Goal: Find specific page/section: Find specific page/section

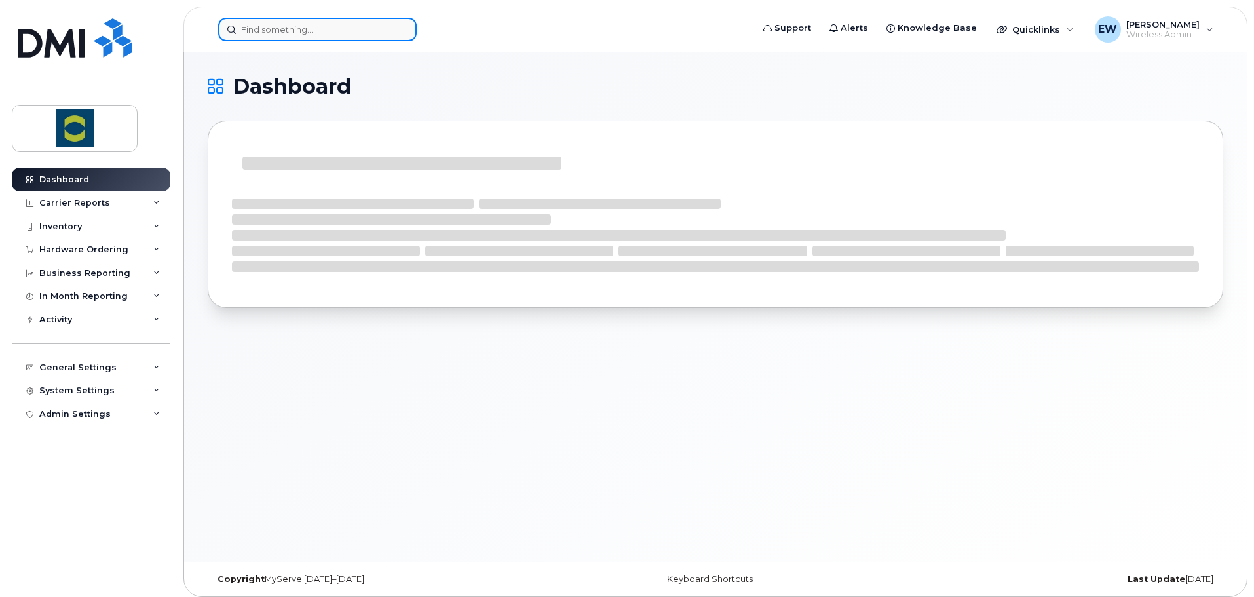
click at [259, 28] on input at bounding box center [317, 30] width 198 height 24
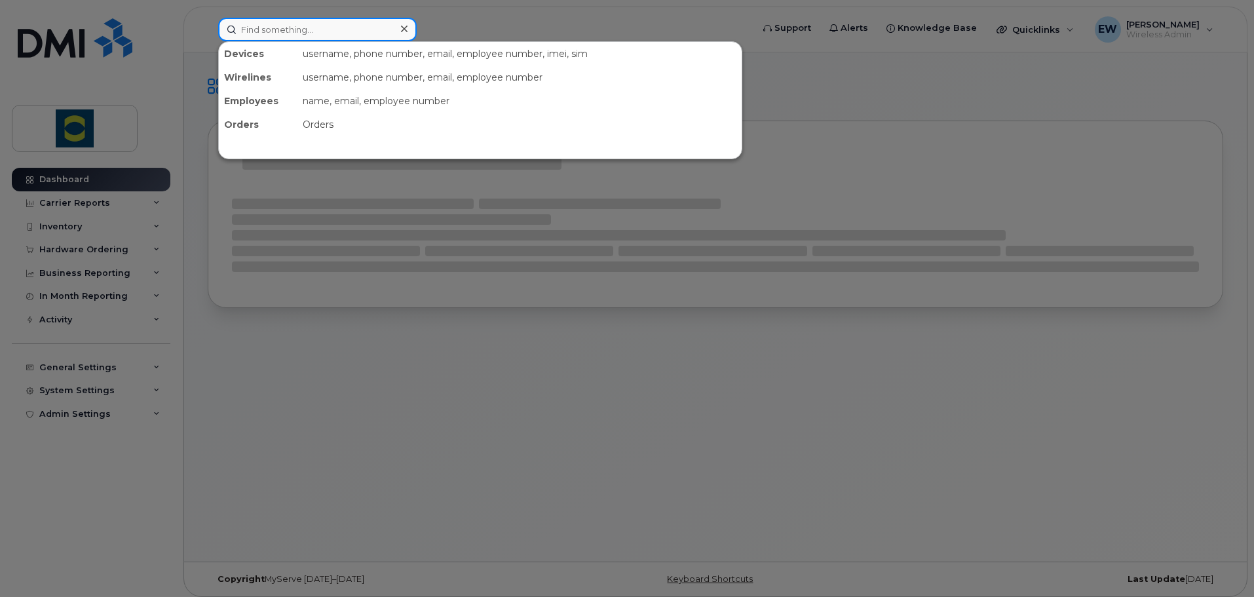
click at [259, 28] on input at bounding box center [317, 30] width 198 height 24
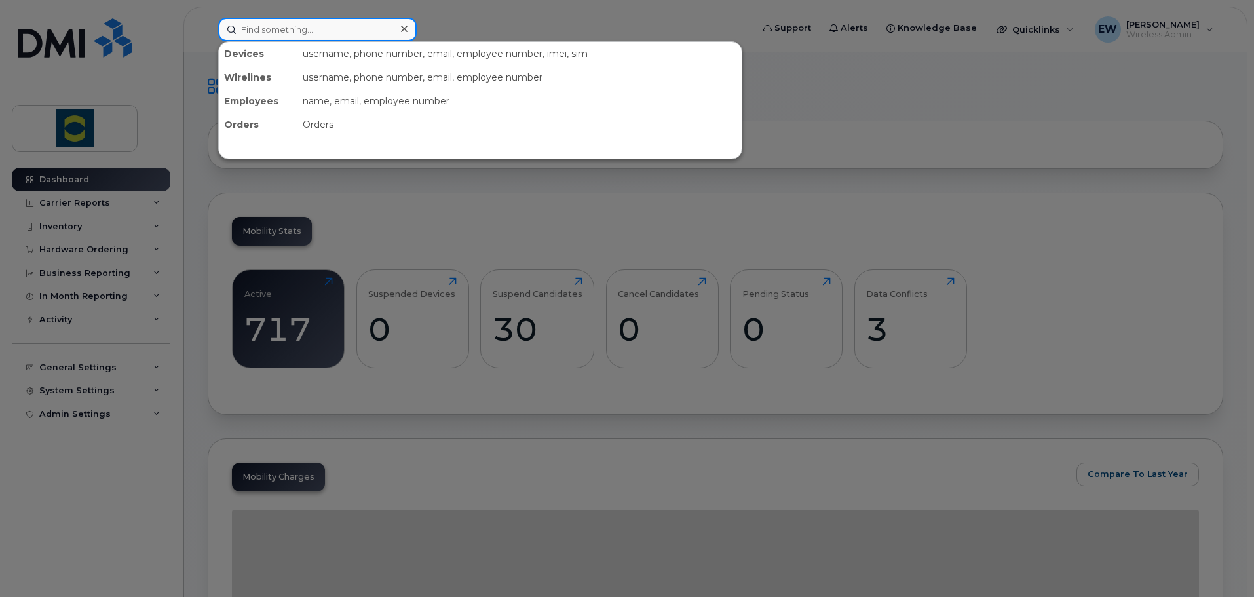
click at [271, 29] on input at bounding box center [317, 30] width 198 height 24
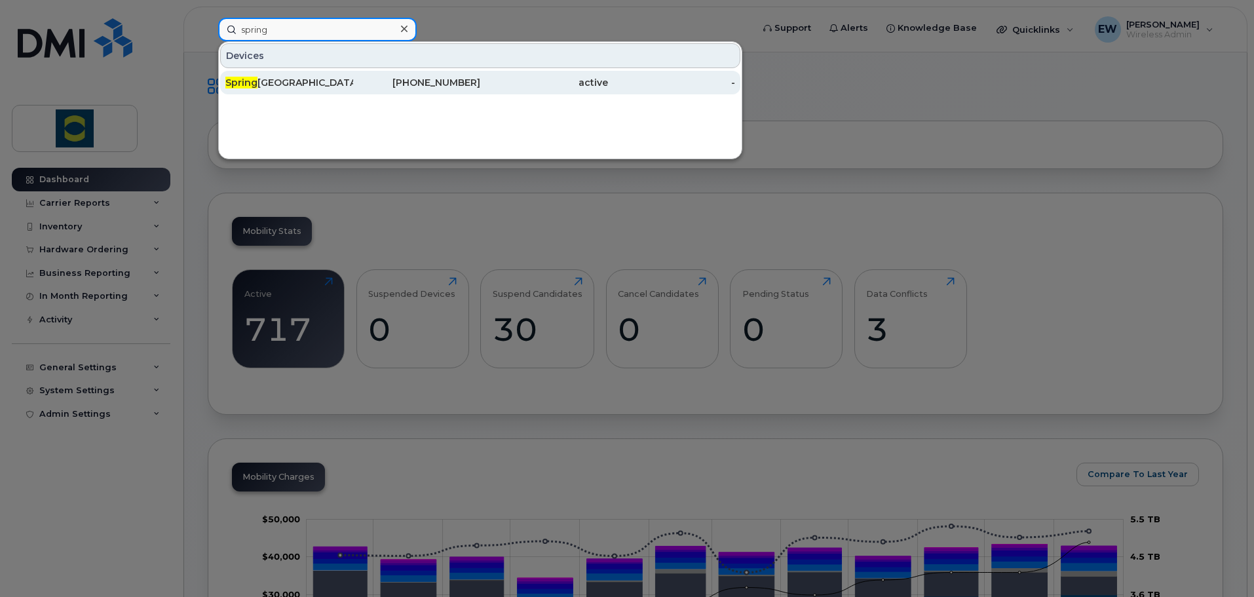
type input "spring"
click at [282, 90] on div "Spring Creek Colony 291555 (Joe Hofer)" at bounding box center [289, 83] width 128 height 24
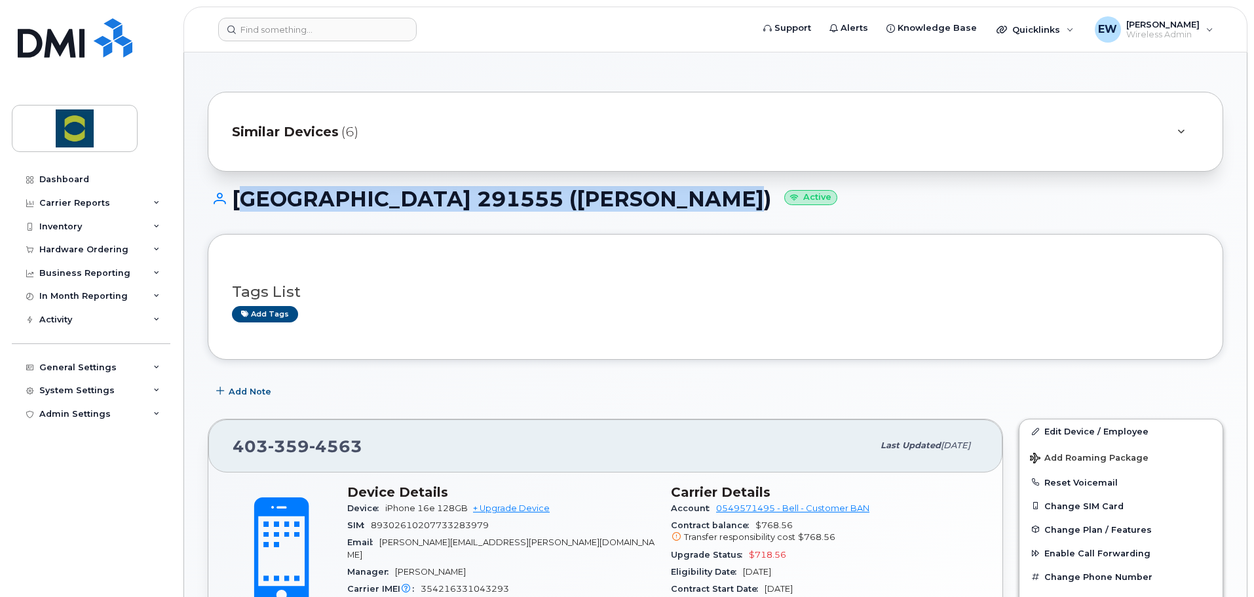
drag, startPoint x: 238, startPoint y: 200, endPoint x: 676, endPoint y: 200, distance: 438.2
click at [676, 200] on h1 "[GEOGRAPHIC_DATA] 291555 ([PERSON_NAME]) Active" at bounding box center [715, 198] width 1015 height 23
click at [677, 204] on h1 "[GEOGRAPHIC_DATA] 291555 ([PERSON_NAME]) Active" at bounding box center [715, 198] width 1015 height 23
drag, startPoint x: 674, startPoint y: 206, endPoint x: 236, endPoint y: 207, distance: 437.6
click at [236, 207] on h1 "[GEOGRAPHIC_DATA] 291555 ([PERSON_NAME]) Active" at bounding box center [715, 198] width 1015 height 23
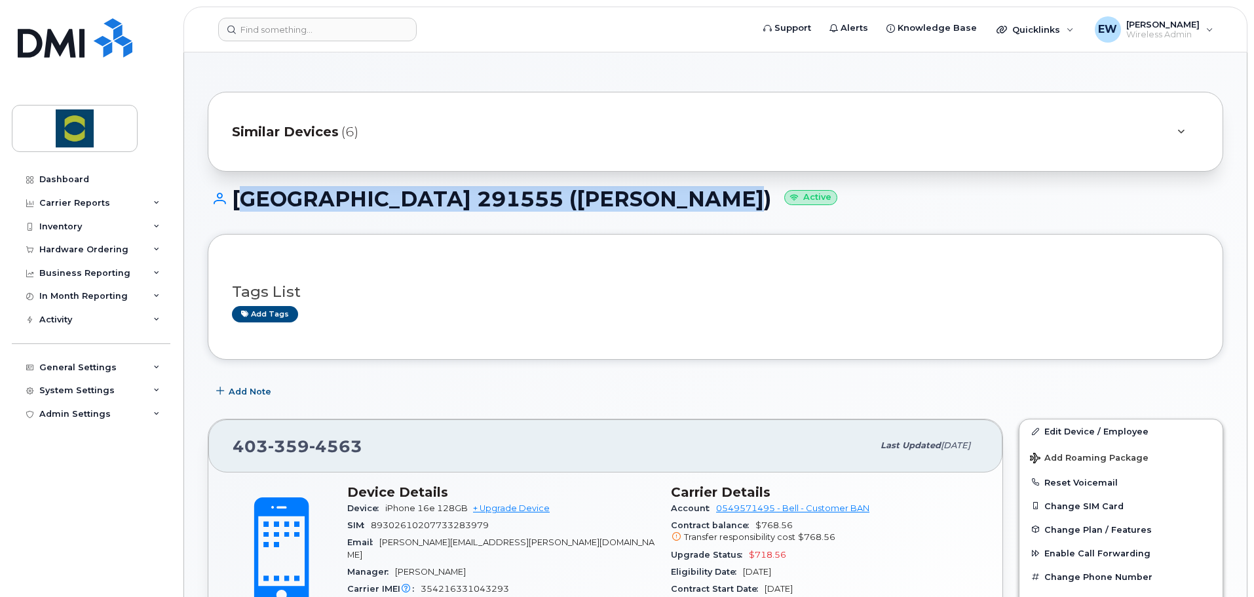
click at [242, 206] on h1 "[GEOGRAPHIC_DATA] 291555 ([PERSON_NAME]) Active" at bounding box center [715, 198] width 1015 height 23
drag, startPoint x: 232, startPoint y: 200, endPoint x: 550, endPoint y: 196, distance: 317.7
click at [548, 196] on h1 "[GEOGRAPHIC_DATA] 291555 ([PERSON_NAME]) Active" at bounding box center [715, 198] width 1015 height 23
click at [552, 195] on h1 "[GEOGRAPHIC_DATA] 291555 ([PERSON_NAME]) Active" at bounding box center [715, 198] width 1015 height 23
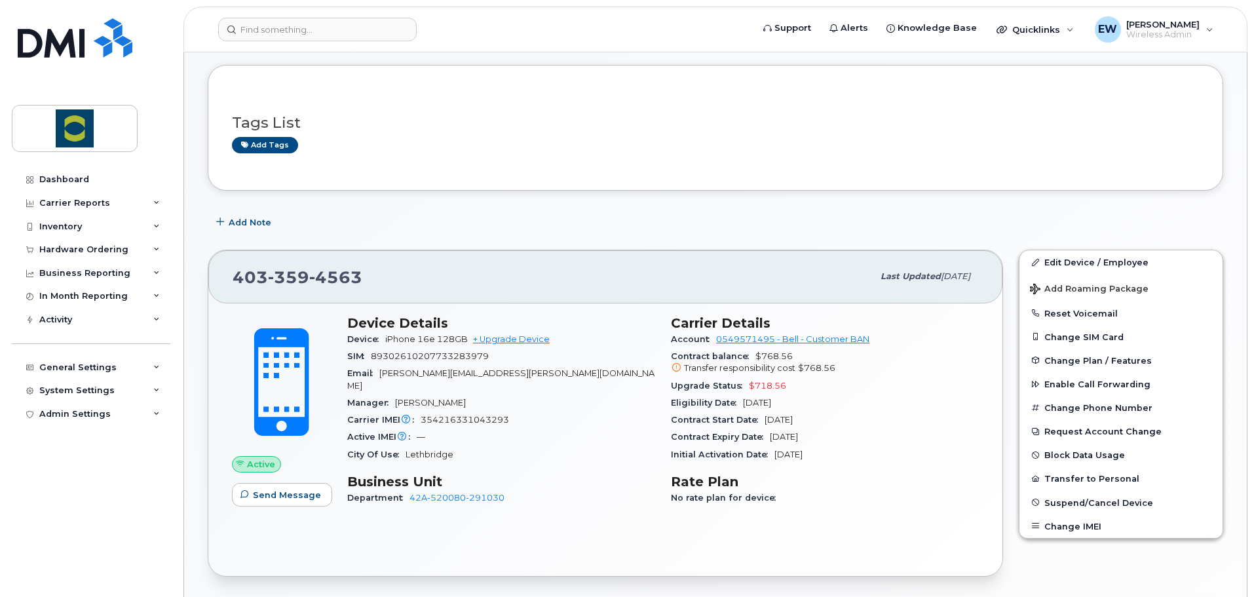
scroll to position [197, 0]
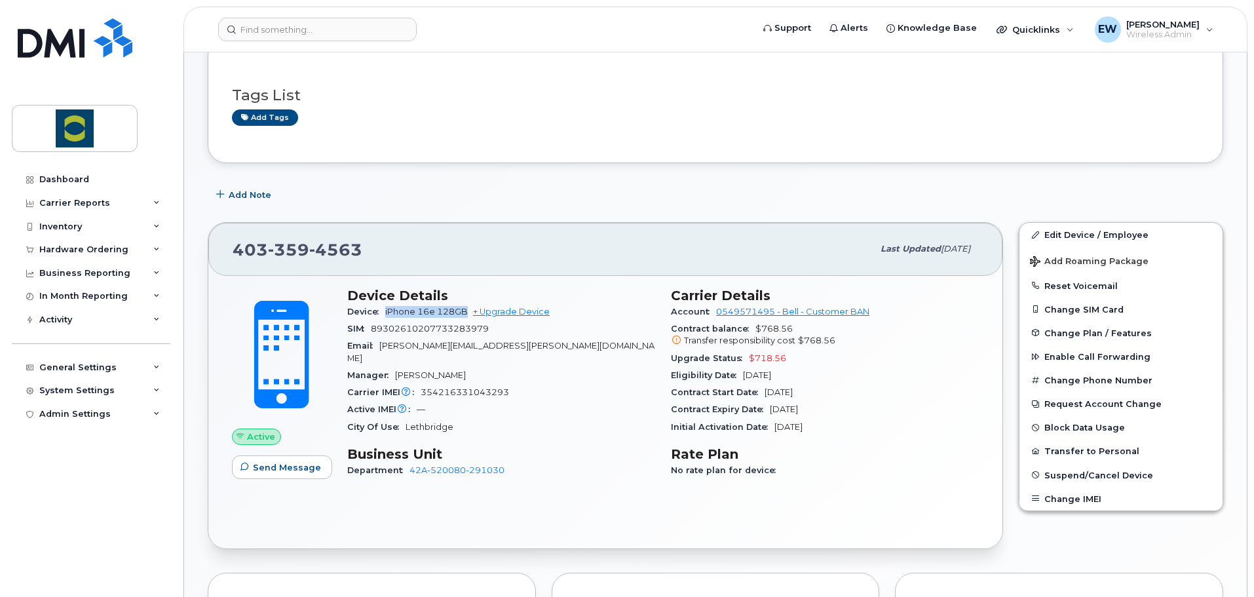
drag, startPoint x: 465, startPoint y: 312, endPoint x: 383, endPoint y: 313, distance: 82.5
click at [383, 313] on div "Device iPhone 16e 128GB + Upgrade Device" at bounding box center [501, 311] width 308 height 17
click at [413, 348] on span "[PERSON_NAME][EMAIL_ADDRESS][PERSON_NAME][DOMAIN_NAME]" at bounding box center [500, 352] width 307 height 22
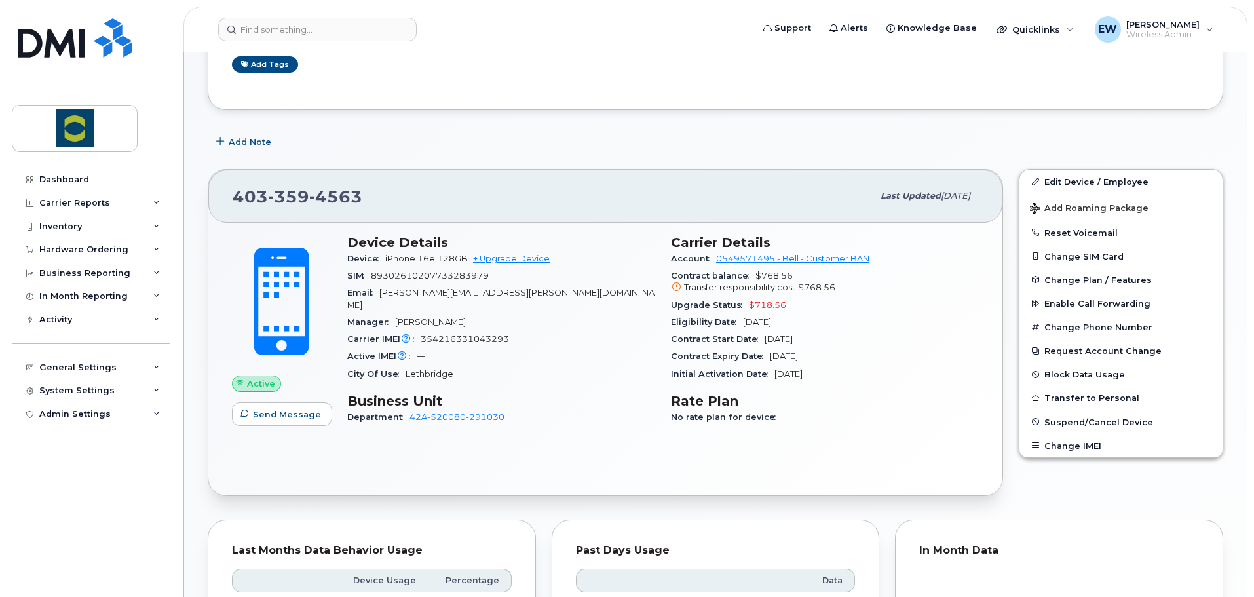
scroll to position [262, 0]
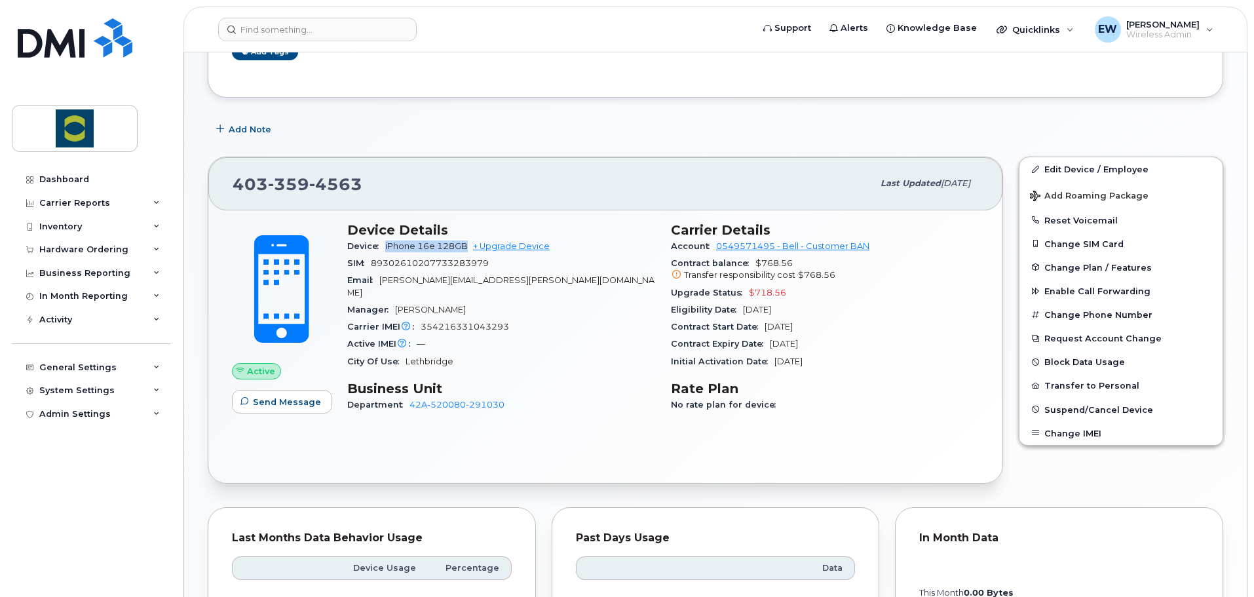
drag, startPoint x: 386, startPoint y: 246, endPoint x: 466, endPoint y: 249, distance: 80.0
click at [466, 249] on span "iPhone 16e 128GB" at bounding box center [426, 246] width 83 height 10
click at [468, 301] on div "Manager [PERSON_NAME]" at bounding box center [501, 309] width 308 height 17
drag, startPoint x: 386, startPoint y: 248, endPoint x: 465, endPoint y: 252, distance: 78.7
click at [465, 252] on div "Device iPhone 16e 128GB + Upgrade Device" at bounding box center [501, 246] width 308 height 17
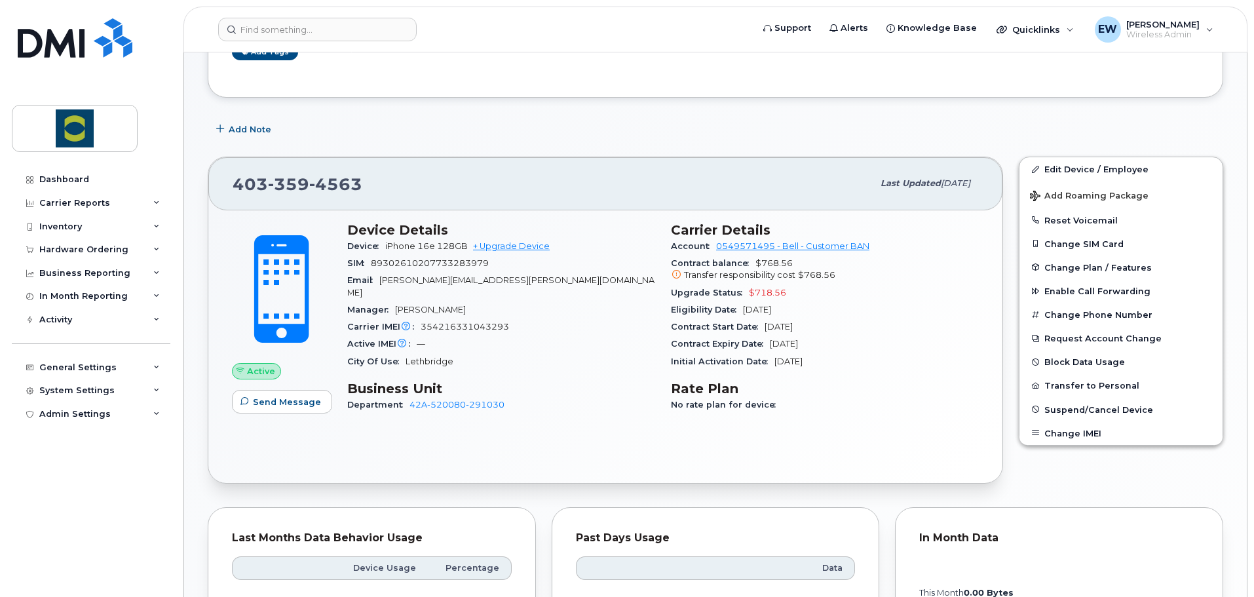
click at [485, 353] on div "City Of Use [GEOGRAPHIC_DATA]" at bounding box center [501, 361] width 308 height 17
drag, startPoint x: 386, startPoint y: 248, endPoint x: 466, endPoint y: 250, distance: 79.9
click at [466, 250] on span "iPhone 16e 128GB" at bounding box center [426, 246] width 83 height 10
click at [405, 261] on span "89302610207733283979" at bounding box center [430, 263] width 118 height 10
drag, startPoint x: 386, startPoint y: 245, endPoint x: 466, endPoint y: 248, distance: 80.6
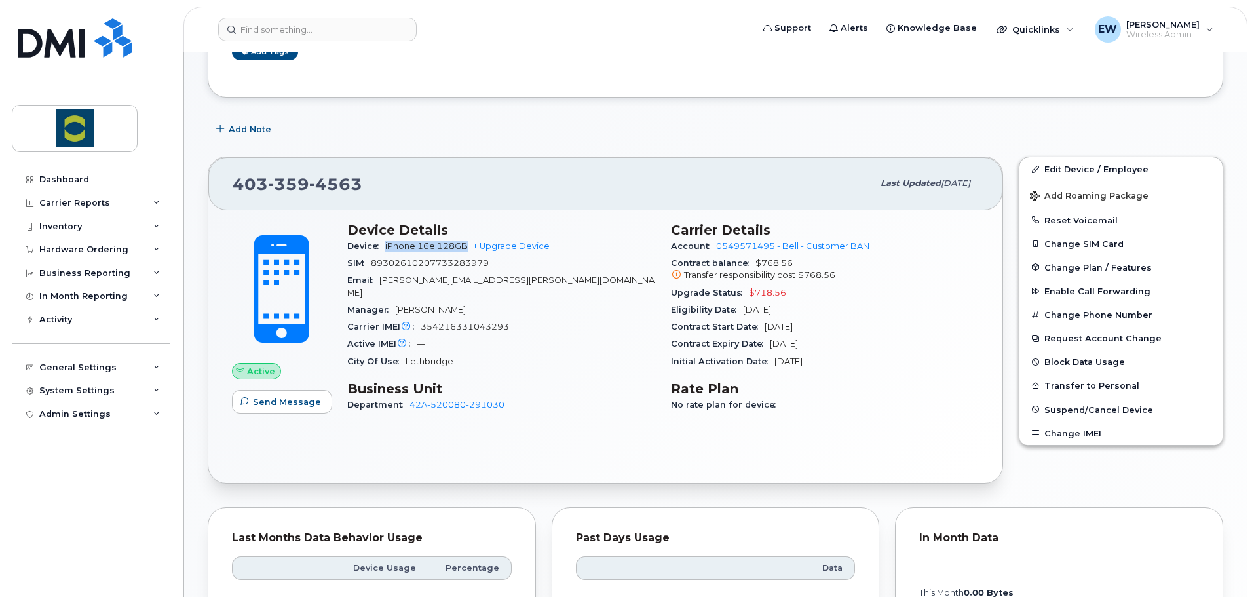
click at [466, 248] on span "iPhone 16e 128GB" at bounding box center [426, 246] width 83 height 10
click at [464, 247] on span "iPhone 16e 128GB" at bounding box center [426, 246] width 83 height 10
drag, startPoint x: 512, startPoint y: 361, endPoint x: 507, endPoint y: 369, distance: 10.0
click at [513, 361] on div "Device Details Device iPhone 16e 128GB + Upgrade Device SIM [TECHNICAL_ID] Emai…" at bounding box center [501, 323] width 324 height 218
drag, startPoint x: 386, startPoint y: 246, endPoint x: 465, endPoint y: 244, distance: 78.6
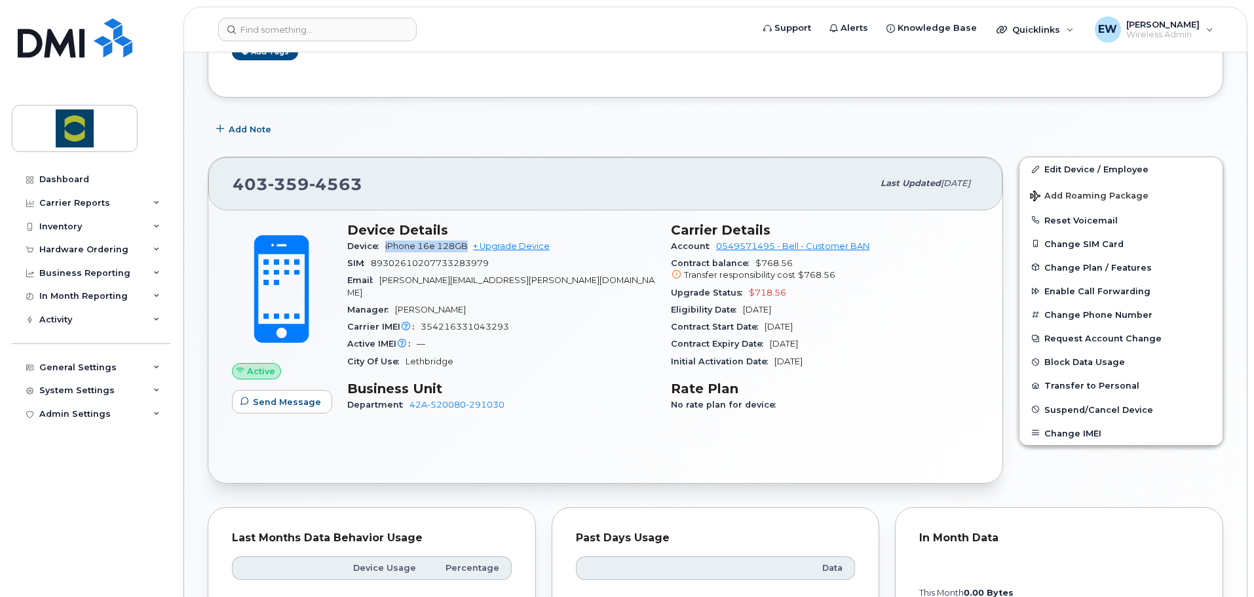
click at [465, 244] on span "iPhone 16e 128GB" at bounding box center [426, 246] width 83 height 10
click at [501, 353] on div "City Of Use [GEOGRAPHIC_DATA]" at bounding box center [501, 361] width 308 height 17
drag, startPoint x: 388, startPoint y: 243, endPoint x: 402, endPoint y: 244, distance: 13.1
click at [402, 244] on span "iPhone 16e 128GB" at bounding box center [426, 246] width 83 height 10
click at [398, 246] on span "iPhone 16e 128GB" at bounding box center [426, 246] width 83 height 10
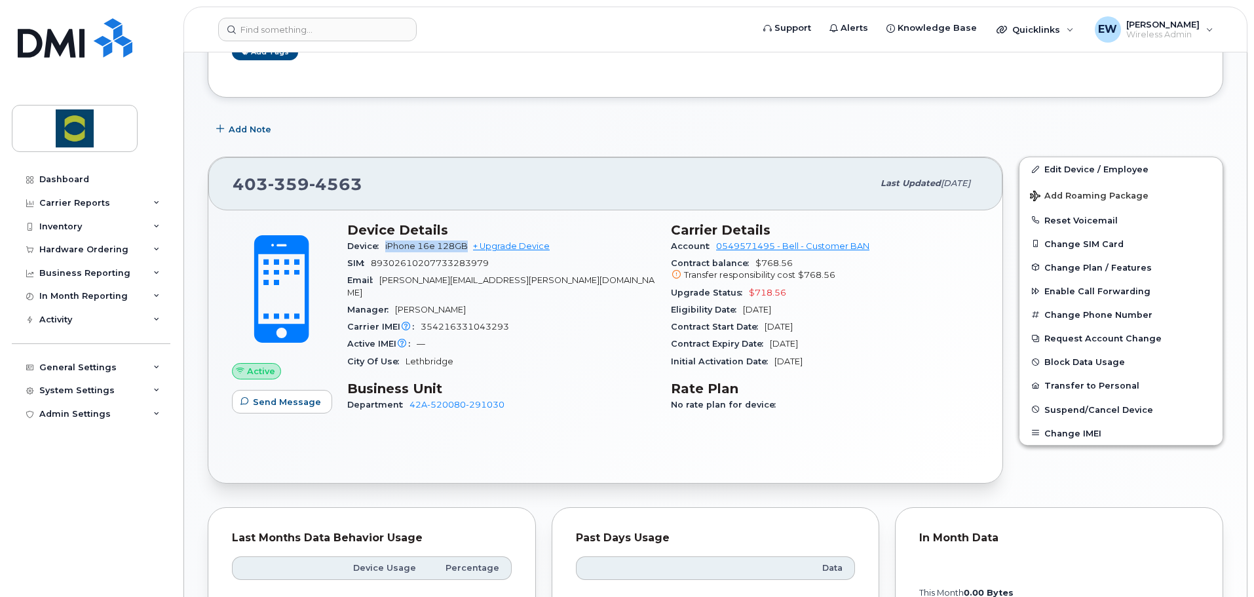
drag, startPoint x: 386, startPoint y: 246, endPoint x: 470, endPoint y: 247, distance: 83.9
click at [470, 247] on span "iPhone 16e 128GB + Upgrade Device" at bounding box center [467, 246] width 164 height 10
click at [449, 262] on span "89302610207733283979" at bounding box center [430, 263] width 118 height 10
drag, startPoint x: 385, startPoint y: 247, endPoint x: 479, endPoint y: 244, distance: 93.7
click at [479, 244] on div "Device iPhone 16e 128GB + Upgrade Device" at bounding box center [501, 246] width 308 height 17
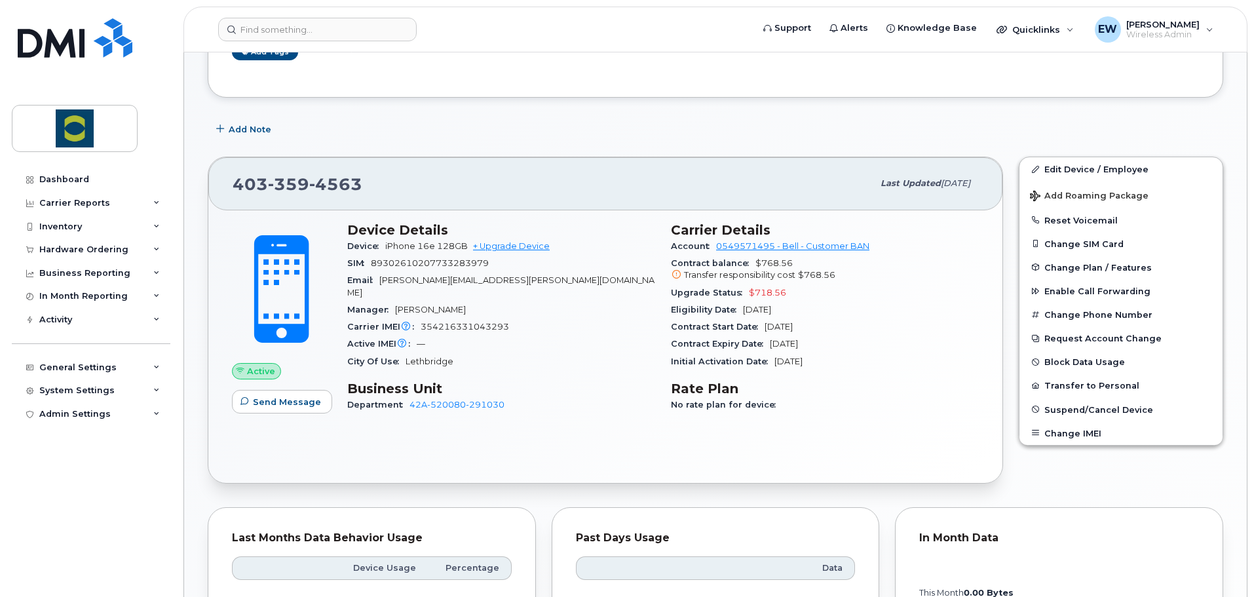
click at [472, 261] on span "89302610207733283979" at bounding box center [430, 263] width 118 height 10
click at [517, 322] on div "Carrier IMEI Carrier IMEI is reported during the last billing cycle or change o…" at bounding box center [501, 326] width 308 height 17
